Goal: Task Accomplishment & Management: Manage account settings

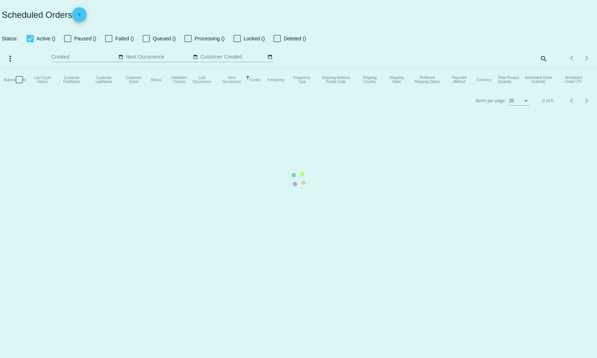
checkbox input "false"
click at [429, 69] on mat-table "Actions Id Last Cycle Status Customer FirstName Customer LastName Customer Emai…" at bounding box center [298, 80] width 597 height 22
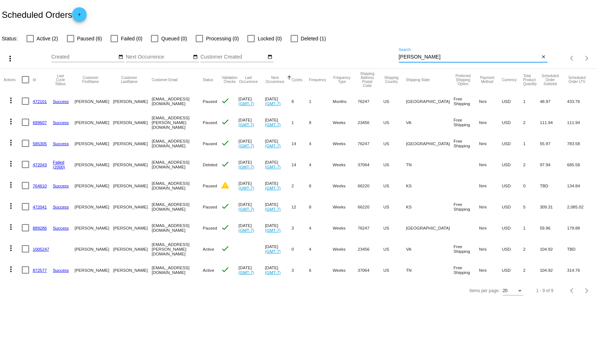
drag, startPoint x: 429, startPoint y: 57, endPoint x: 361, endPoint y: 56, distance: 67.4
click at [361, 56] on div "more_vert Aug Jan Feb Mar [DATE]" at bounding box center [298, 56] width 597 height 26
paste input "[EMAIL_ADDRESS][DOMAIN_NAME]"
type input "[EMAIL_ADDRESS][DOMAIN_NAME]"
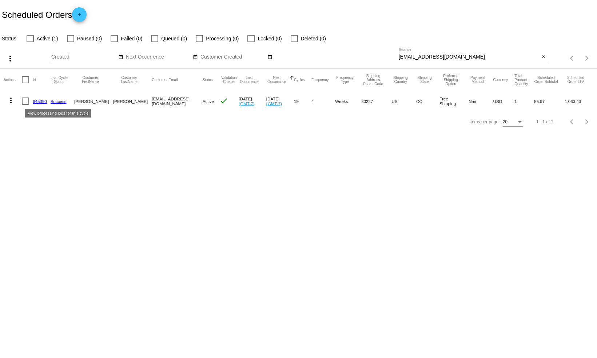
click at [60, 100] on link "Success" at bounding box center [59, 101] width 16 height 5
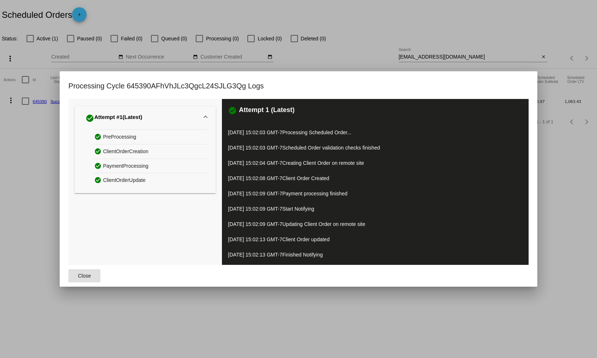
click at [75, 197] on div "check_circle Attempt #1 (Latest) check_circle PreProcessing check_circle Client…" at bounding box center [145, 182] width 154 height 166
click at [328, 53] on div at bounding box center [298, 179] width 597 height 358
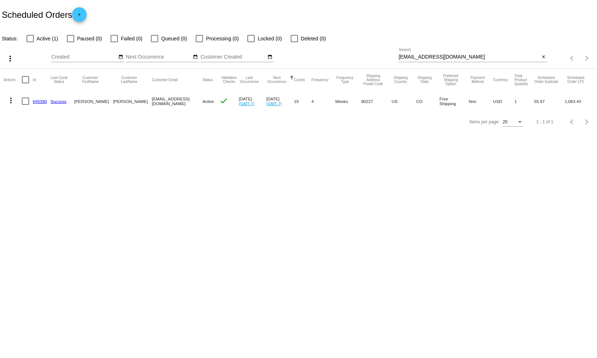
click at [39, 102] on link "645390" at bounding box center [40, 101] width 14 height 5
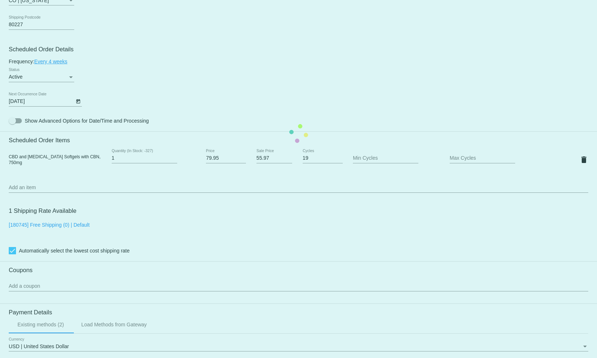
scroll to position [379, 0]
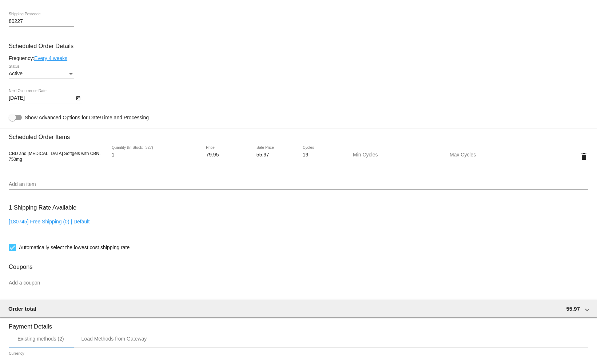
click at [71, 75] on div "Status" at bounding box center [71, 74] width 7 height 6
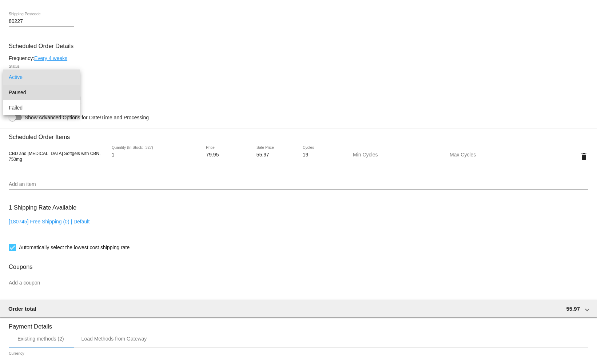
click at [50, 92] on span "Paused" at bounding box center [42, 92] width 66 height 15
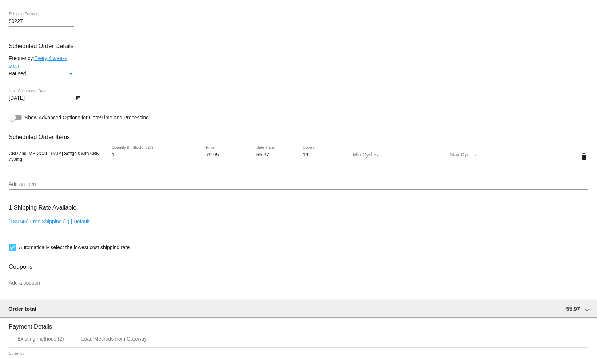
click at [70, 77] on div "Status" at bounding box center [71, 74] width 7 height 6
click at [163, 66] on div at bounding box center [298, 179] width 597 height 358
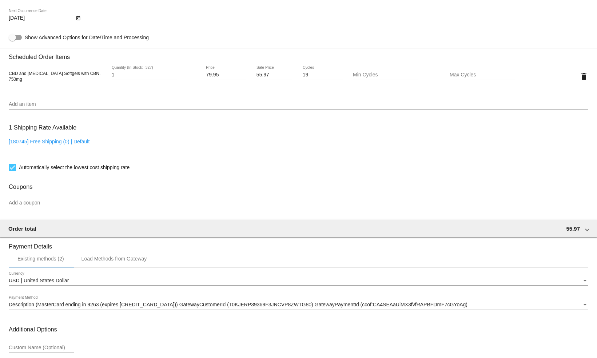
scroll to position [530, 0]
